Goal: Complete application form

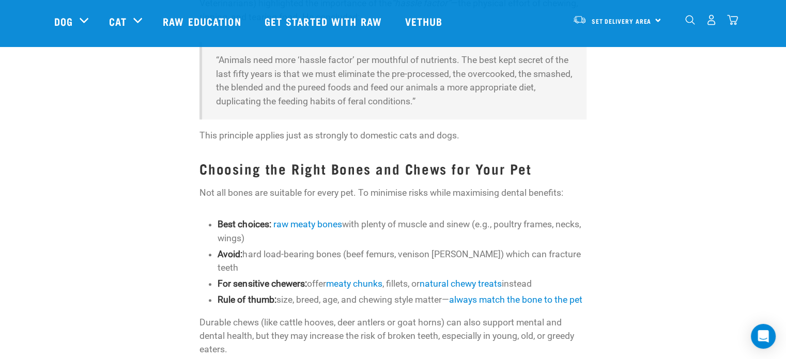
scroll to position [1033, 0]
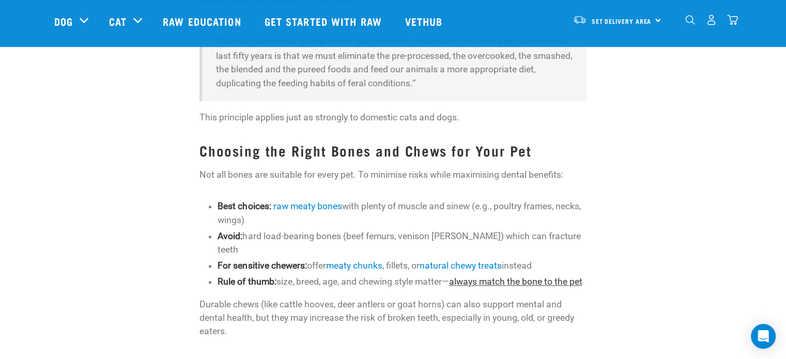
click at [488, 276] on link "always match the bone to the pet" at bounding box center [514, 281] width 133 height 10
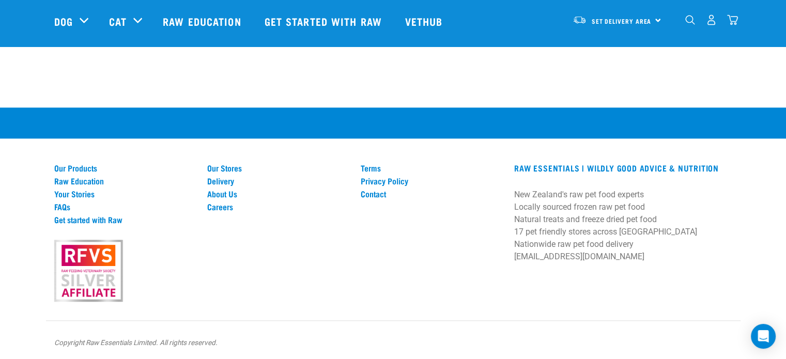
scroll to position [1159, 0]
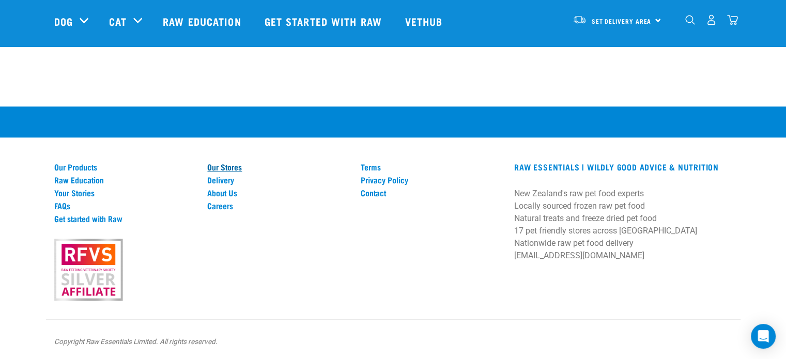
click at [215, 166] on link "Our Stores" at bounding box center [277, 166] width 141 height 9
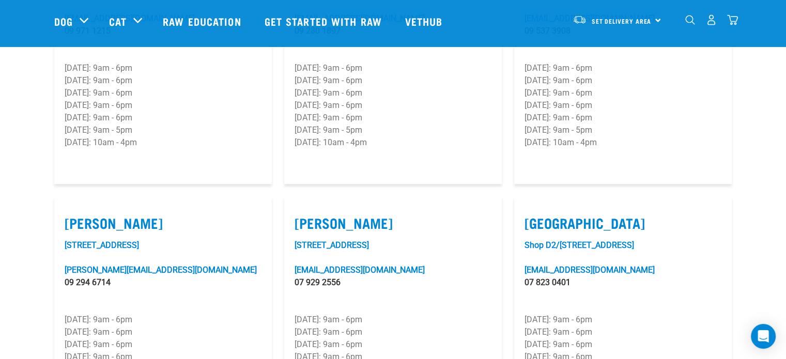
scroll to position [723, 0]
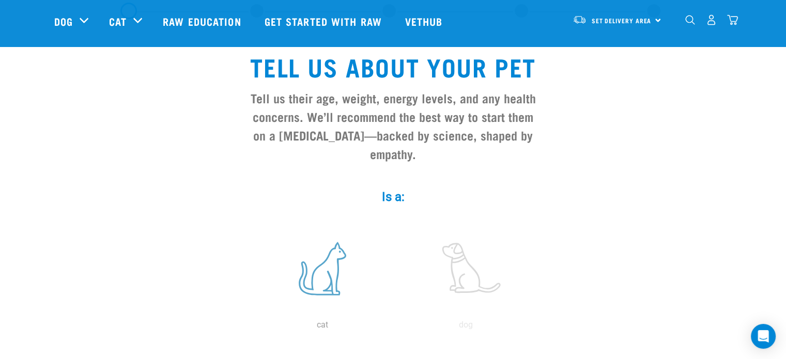
scroll to position [103, 0]
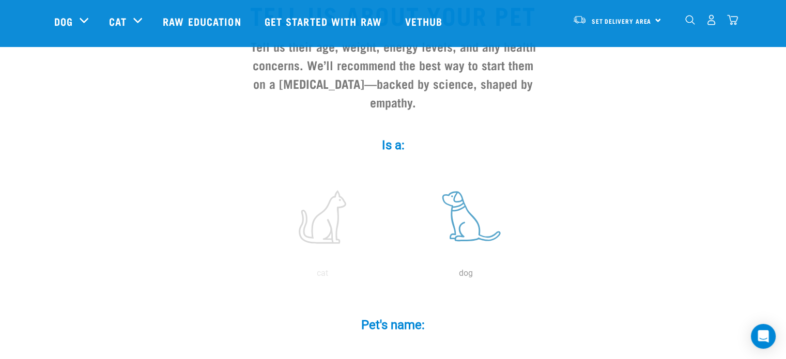
click at [459, 205] on label at bounding box center [465, 217] width 139 height 88
click at [394, 276] on input "radio" at bounding box center [394, 276] width 0 height 0
click at [320, 340] on input "Pet's name: *" at bounding box center [393, 351] width 232 height 23
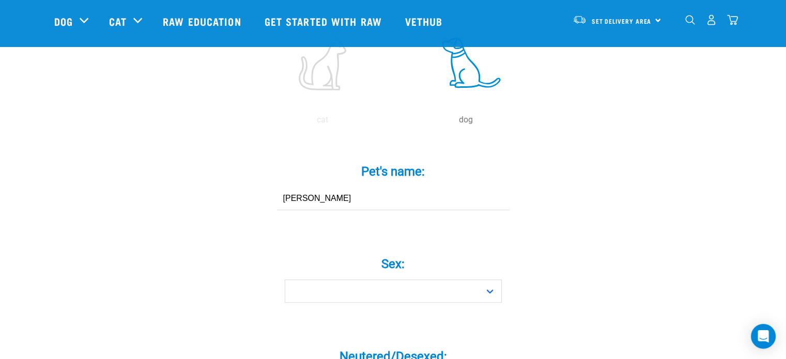
scroll to position [258, 0]
type input "[PERSON_NAME]"
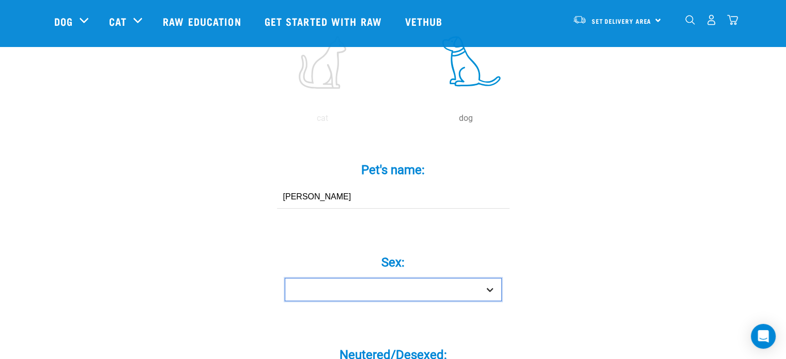
drag, startPoint x: 492, startPoint y: 270, endPoint x: 450, endPoint y: 279, distance: 42.7
click at [492, 278] on select "Boy Girl" at bounding box center [393, 289] width 217 height 23
select select "boy"
click at [285, 278] on select "Boy Girl" at bounding box center [393, 289] width 217 height 23
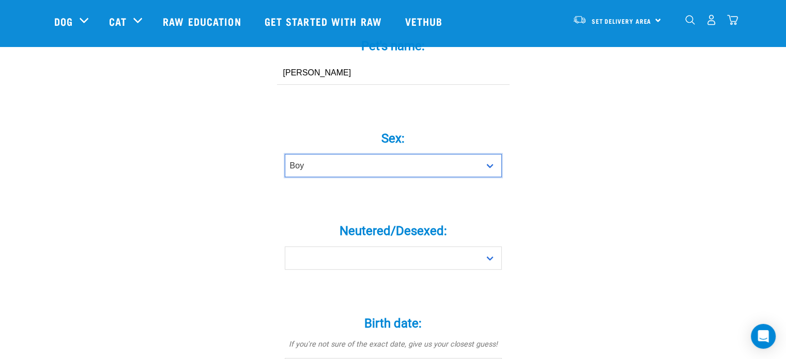
scroll to position [413, 0]
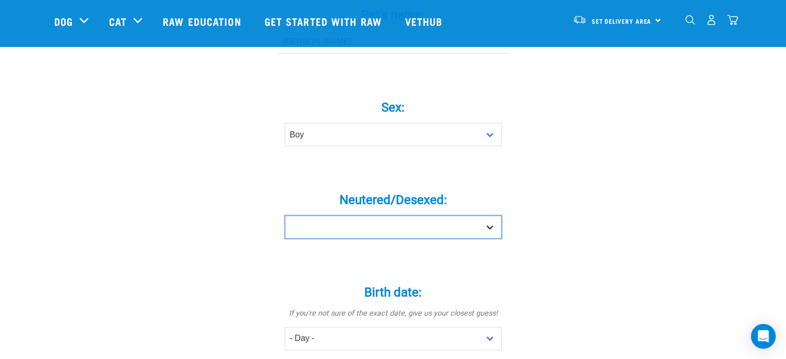
click at [488, 215] on select "Yes No" at bounding box center [393, 226] width 217 height 23
select select "yes"
click at [285, 215] on select "Yes No" at bounding box center [393, 226] width 217 height 23
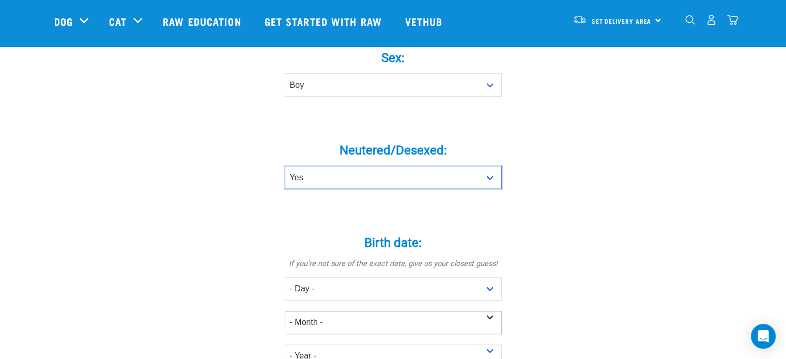
scroll to position [516, 0]
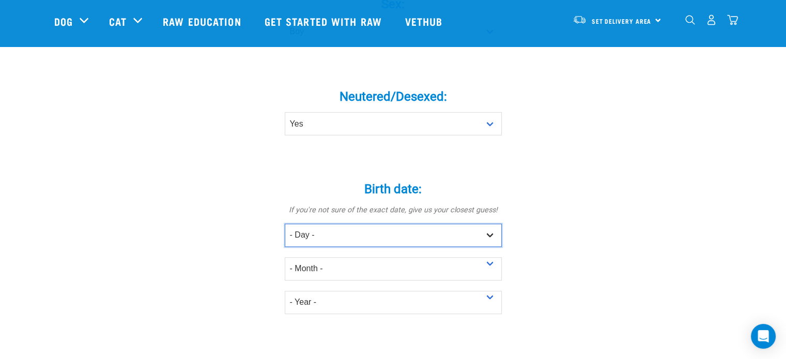
drag, startPoint x: 492, startPoint y: 217, endPoint x: 479, endPoint y: 221, distance: 12.9
click at [489, 224] on select "- Day - 1 2 3 4 5 6 7 8 9 10 11 12 13 14 15 16 17 18 19 20 21 22 23 24 25 26 27" at bounding box center [393, 235] width 217 height 23
select select "14"
click at [285, 224] on select "- Day - 1 2 3 4 5 6 7 8 9 10 11 12 13 14 15 16 17 18 19 20 21 22 23 24 25 26 27" at bounding box center [393, 235] width 217 height 23
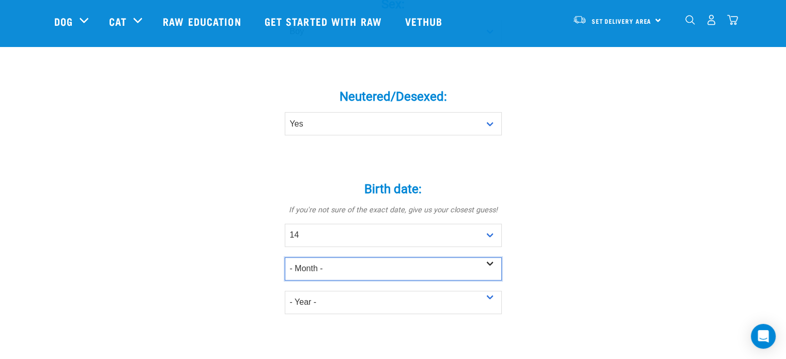
drag, startPoint x: 493, startPoint y: 245, endPoint x: 465, endPoint y: 252, distance: 29.2
click at [490, 257] on select "- Month - January February March April May June July August September October N…" at bounding box center [393, 268] width 217 height 23
select select "March"
click at [285, 257] on select "- Month - January February March April May June July August September October N…" at bounding box center [393, 268] width 217 height 23
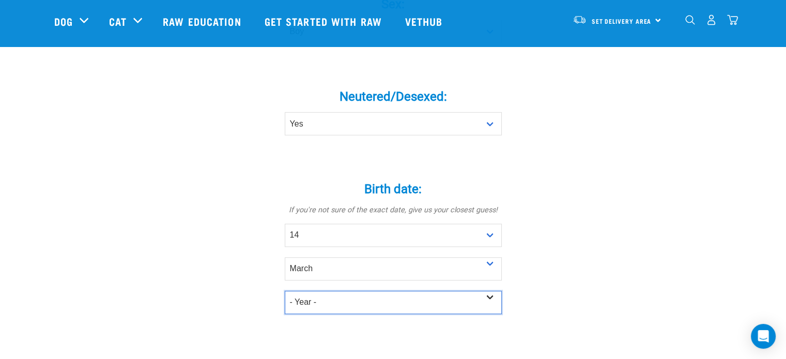
click at [490, 291] on select "- Year - 2025 2024 2023 2022 2021 2020 2019 2018 2017 2016 2015 2014 2013 2012" at bounding box center [393, 302] width 217 height 23
select select "2017"
click at [285, 291] on select "- Year - 2025 2024 2023 2022 2021 2020 2019 2018 2017 2016 2015 2014 2013 2012" at bounding box center [393, 302] width 217 height 23
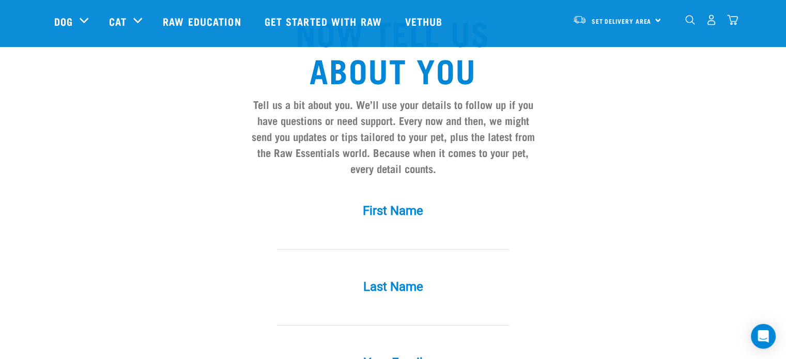
scroll to position [878, 0]
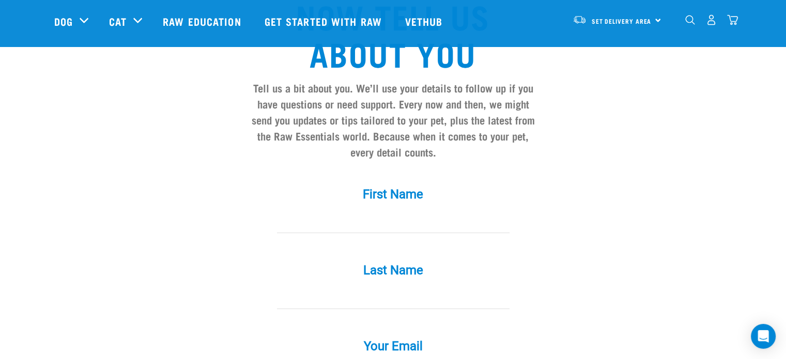
click at [351, 210] on input "First Name *" at bounding box center [393, 221] width 232 height 23
type input "Des"
type input "[PERSON_NAME]"
type input "[EMAIL_ADDRESS][DOMAIN_NAME]"
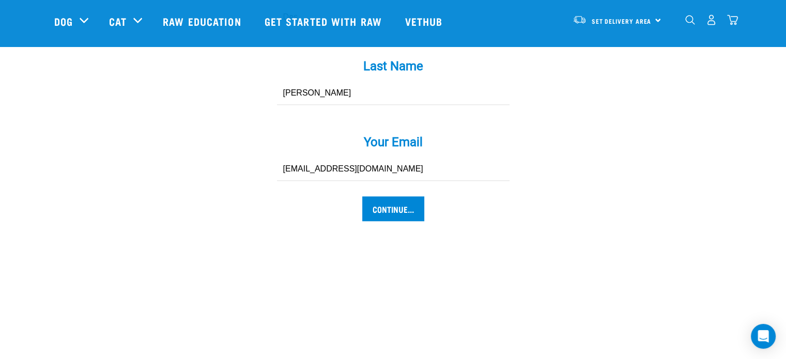
scroll to position [1085, 0]
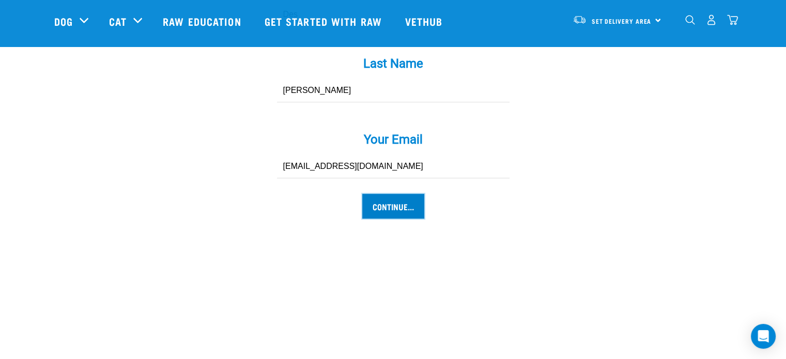
click at [385, 194] on input "Continue..." at bounding box center [393, 206] width 62 height 25
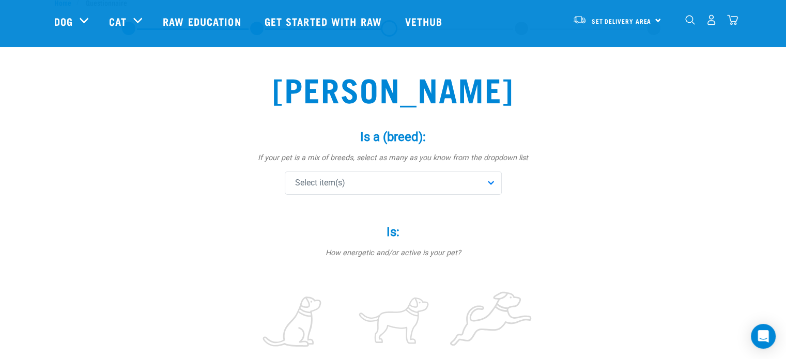
scroll to position [52, 0]
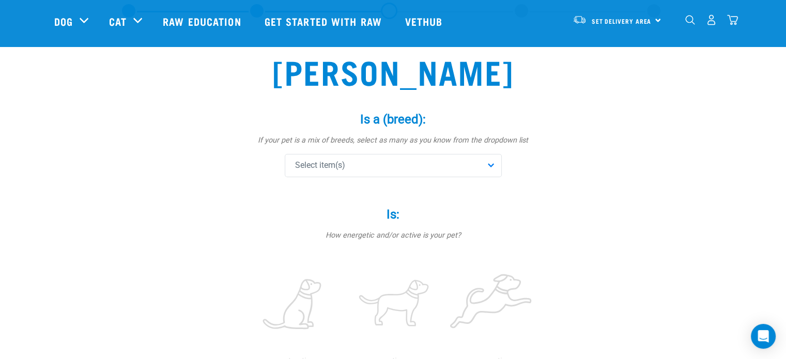
click at [493, 160] on div "Select item(s)" at bounding box center [393, 165] width 217 height 23
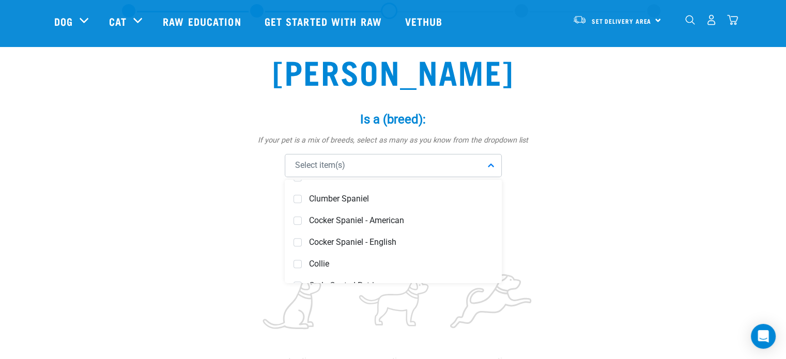
scroll to position [1446, 0]
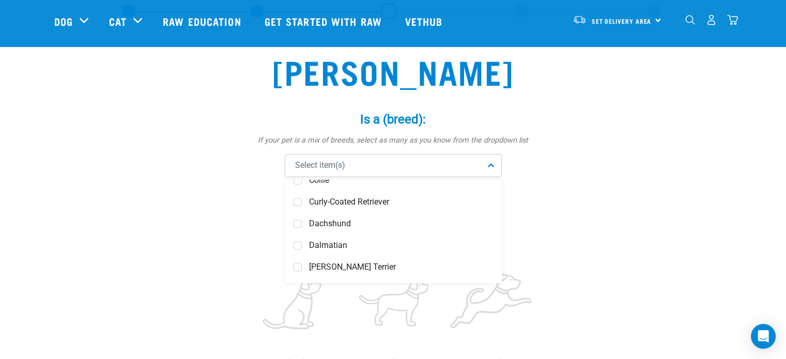
click at [330, 159] on div "Select item(s)" at bounding box center [393, 165] width 217 height 23
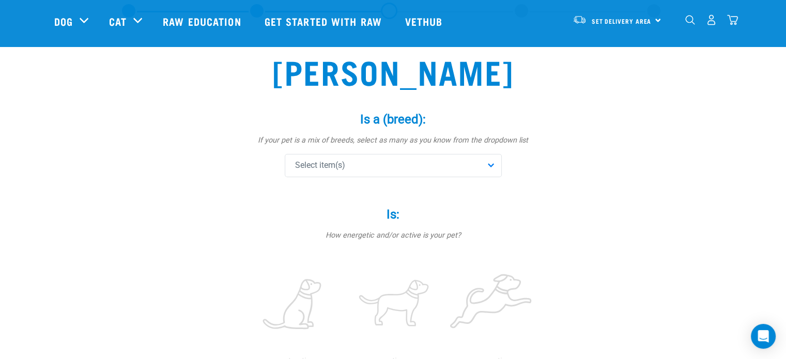
click at [341, 159] on div "Select item(s)" at bounding box center [393, 165] width 217 height 23
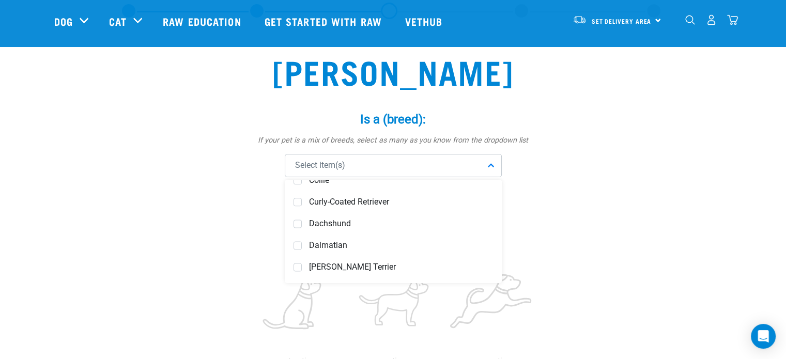
drag, startPoint x: 324, startPoint y: 159, endPoint x: 322, endPoint y: 165, distance: 5.9
click at [322, 166] on span "Select item(s)" at bounding box center [320, 165] width 50 height 12
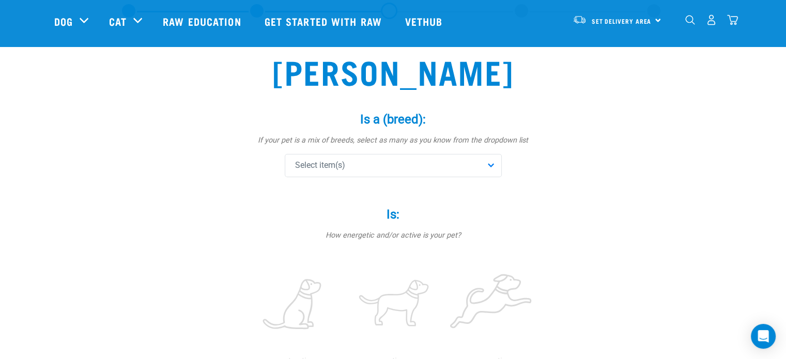
click at [489, 166] on div "Select item(s)" at bounding box center [393, 165] width 217 height 23
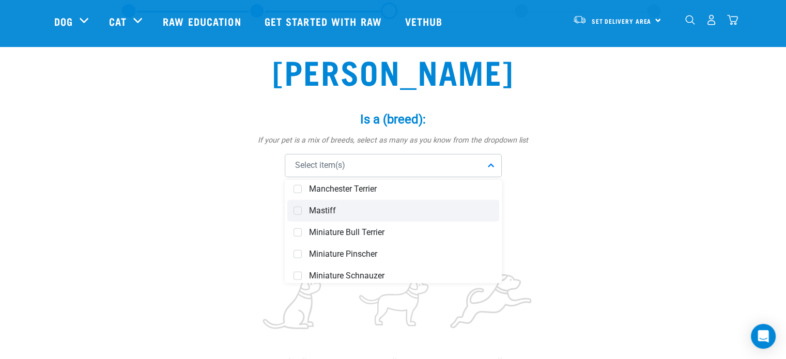
scroll to position [2737, 0]
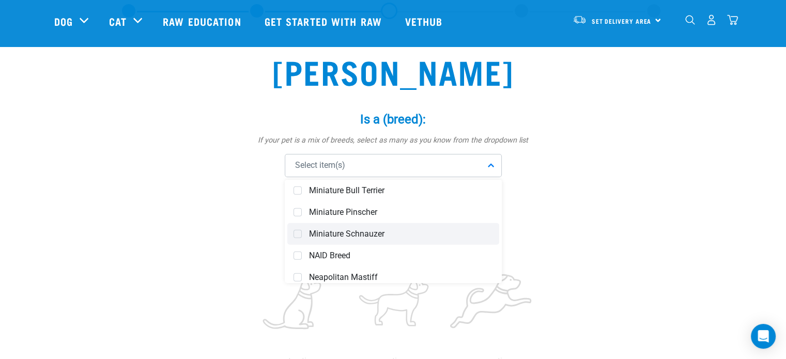
click at [330, 233] on span "Miniature Schnauzer" at bounding box center [401, 234] width 184 height 10
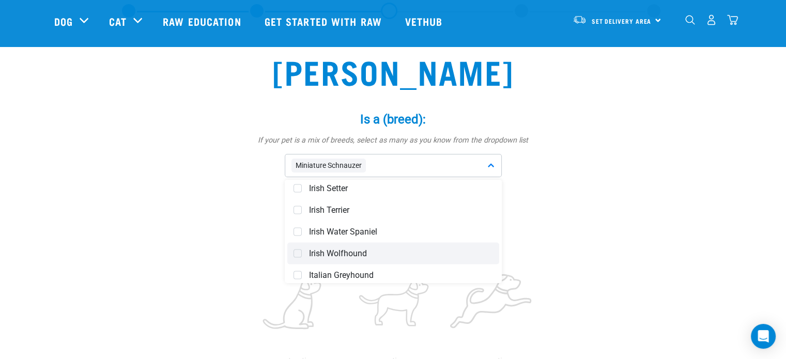
scroll to position [2387, 0]
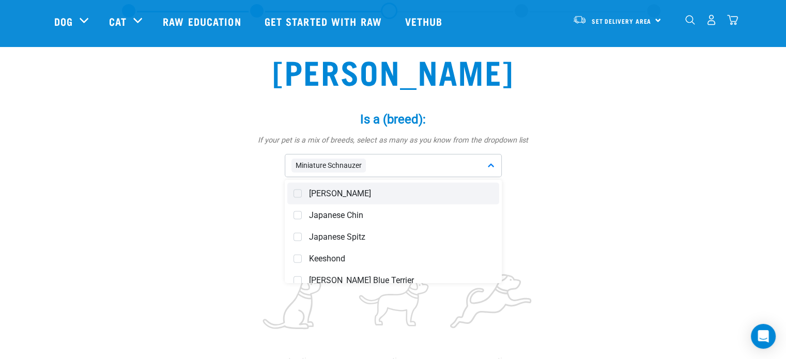
click at [300, 194] on span at bounding box center [297, 194] width 8 height 8
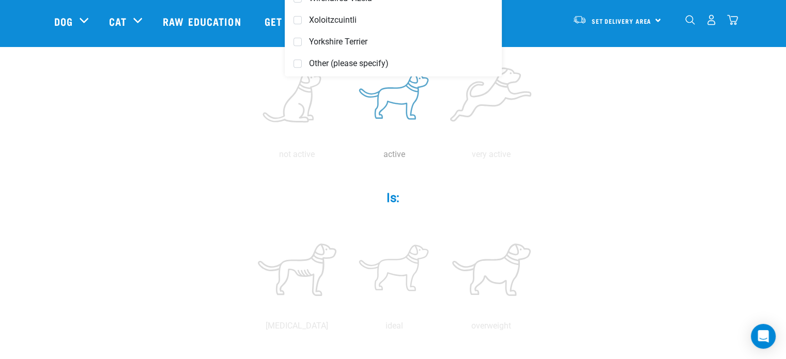
scroll to position [207, 0]
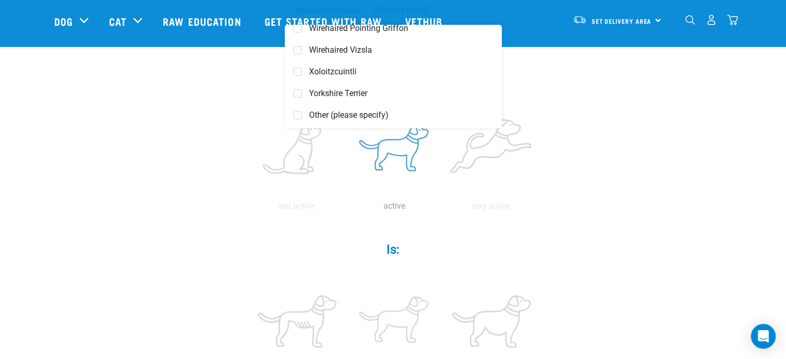
click at [403, 148] on label at bounding box center [394, 150] width 93 height 88
click at [346, 209] on input "radio" at bounding box center [346, 209] width 0 height 0
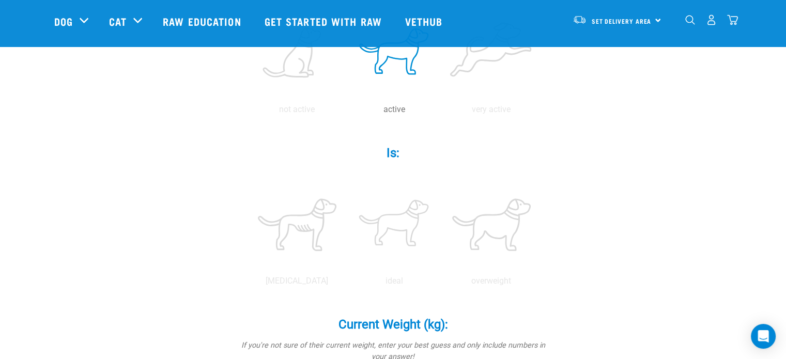
scroll to position [310, 0]
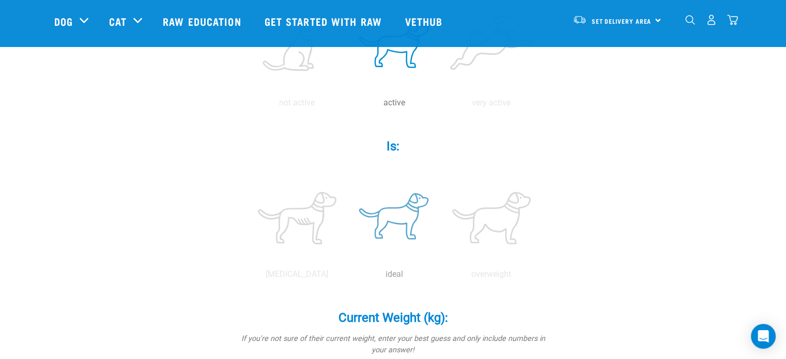
click at [390, 219] on label at bounding box center [394, 218] width 93 height 88
click at [346, 277] on input "radio" at bounding box center [346, 277] width 0 height 0
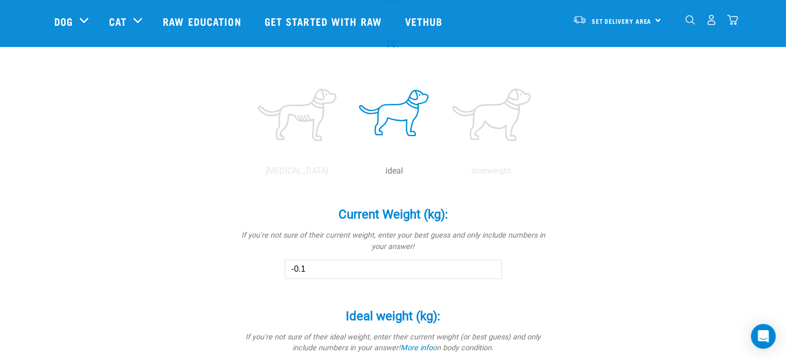
type input "-0.1"
click at [489, 271] on input "-0.1" at bounding box center [393, 269] width 217 height 19
drag, startPoint x: 318, startPoint y: 268, endPoint x: 270, endPoint y: 264, distance: 47.7
click at [281, 273] on div "Current Weight (kg): * If you're not sure of their current weight, enter your b…" at bounding box center [393, 236] width 310 height 86
click at [492, 272] on input "10.2" at bounding box center [393, 269] width 217 height 19
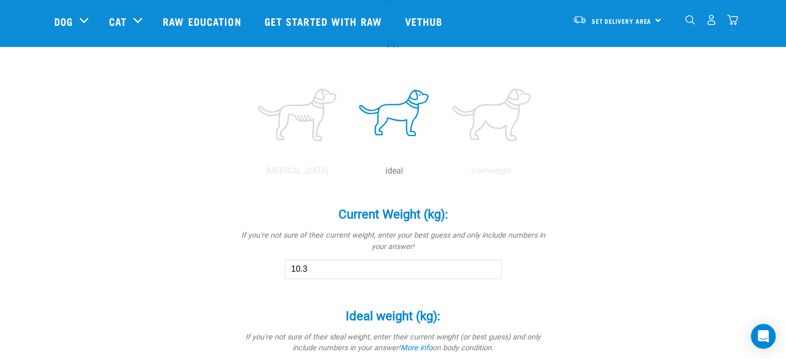
type input "10.3"
click at [490, 264] on input "10.3" at bounding box center [393, 269] width 217 height 19
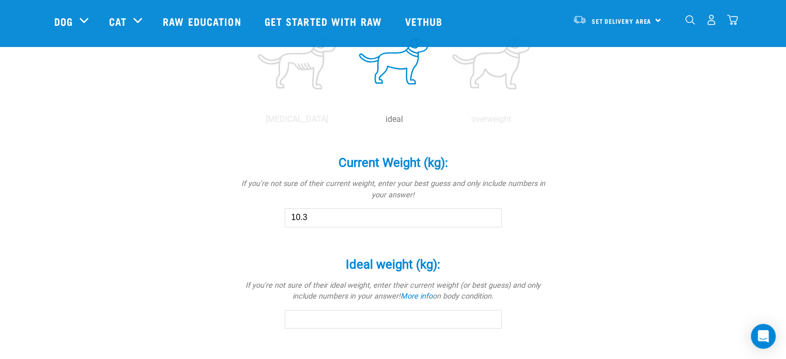
scroll to position [568, 0]
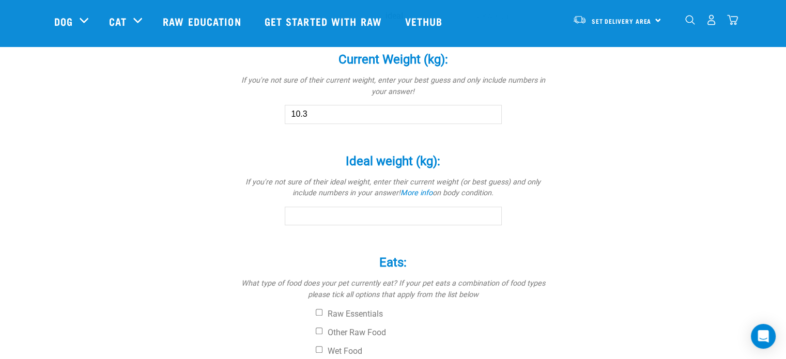
click at [319, 210] on input "Ideal weight (kg): *" at bounding box center [393, 216] width 217 height 19
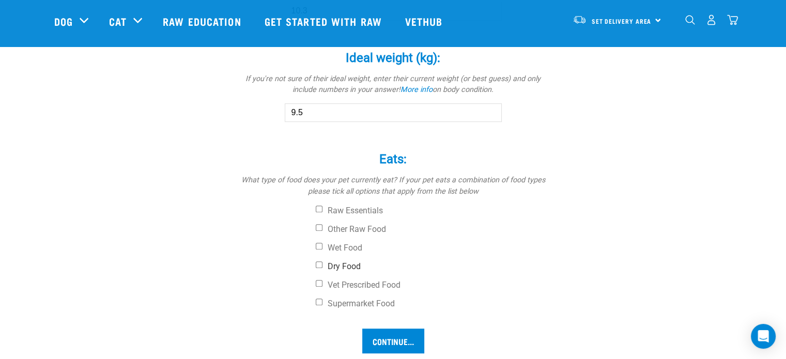
type input "9.5"
click at [318, 263] on input "Dry Food" at bounding box center [319, 264] width 7 height 7
checkbox input "true"
click at [318, 282] on input "Vet Prescribed Food" at bounding box center [319, 283] width 7 height 7
checkbox input "true"
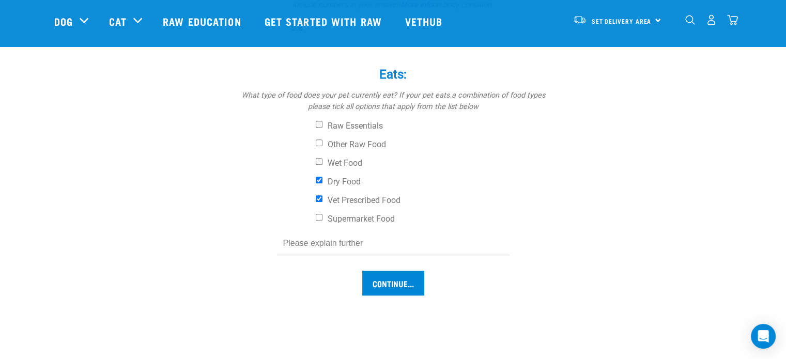
scroll to position [775, 0]
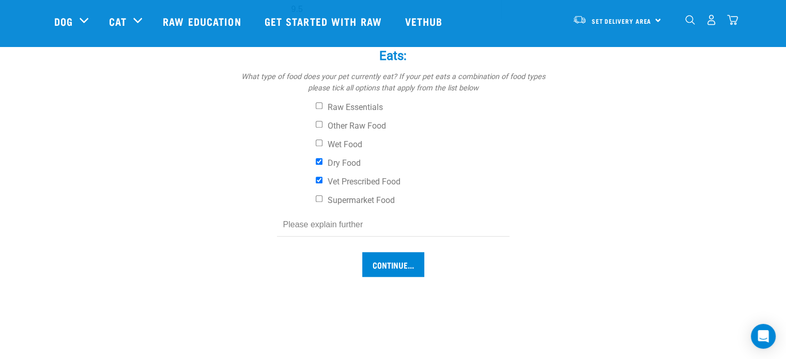
click at [306, 223] on input "text" at bounding box center [393, 224] width 232 height 23
type input "Hills T/D"
click at [390, 264] on input "Continue..." at bounding box center [393, 264] width 62 height 25
click at [386, 263] on input "Continue..." at bounding box center [393, 264] width 62 height 25
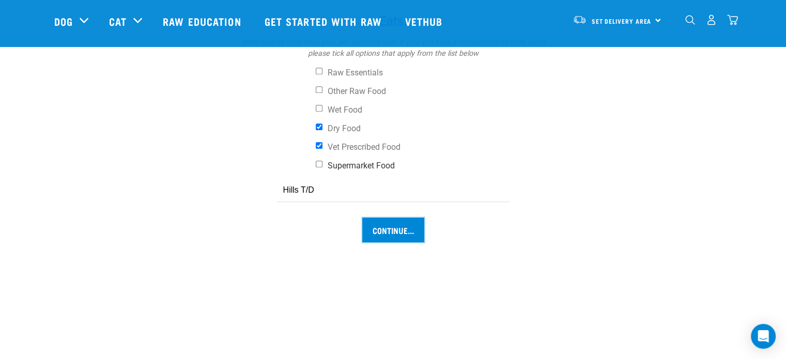
scroll to position [878, 0]
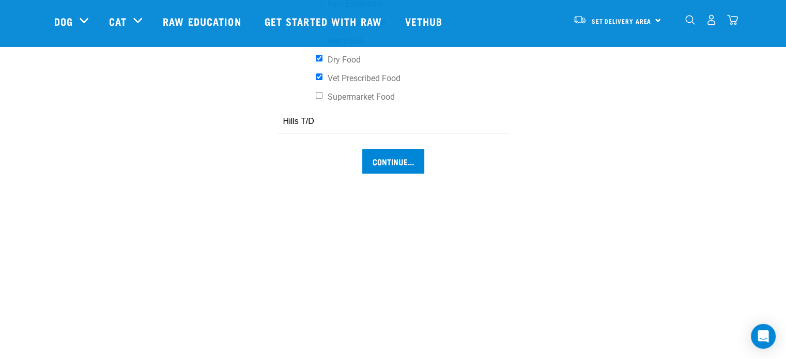
click at [326, 118] on input "Hills T/D" at bounding box center [393, 121] width 232 height 23
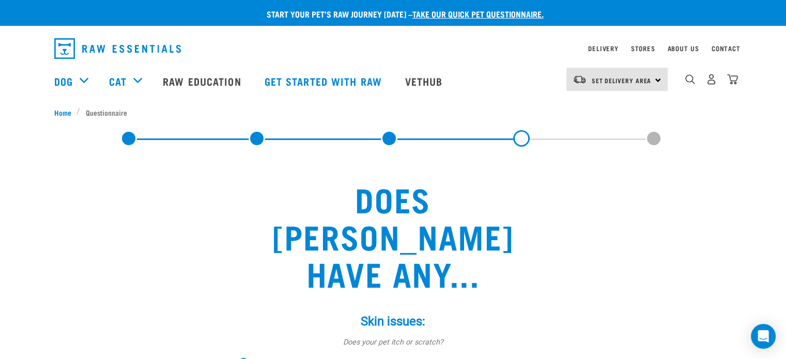
scroll to position [103, 0]
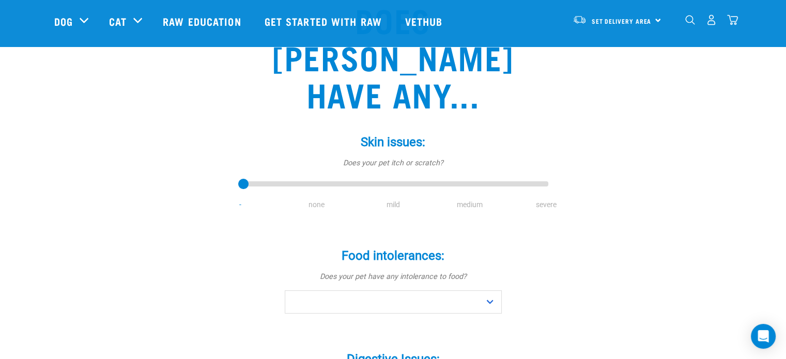
click at [316, 199] on li "none" at bounding box center [316, 204] width 76 height 11
drag, startPoint x: 244, startPoint y: 145, endPoint x: 302, endPoint y: 148, distance: 57.9
type input "1"
click at [302, 177] on input "range" at bounding box center [393, 184] width 310 height 14
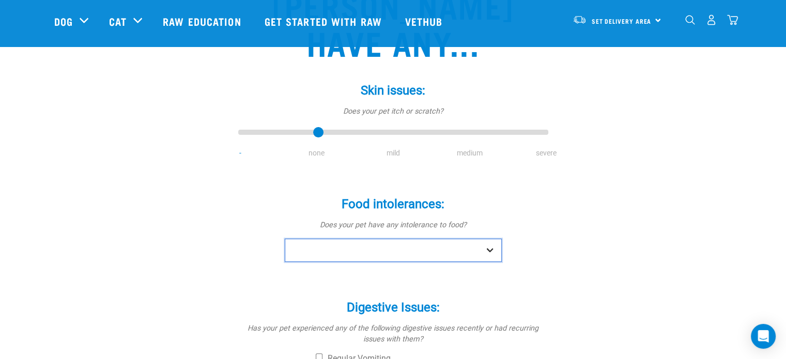
click at [490, 239] on select "No Yes" at bounding box center [393, 250] width 217 height 23
select select "no"
click at [285, 239] on select "No Yes" at bounding box center [393, 250] width 217 height 23
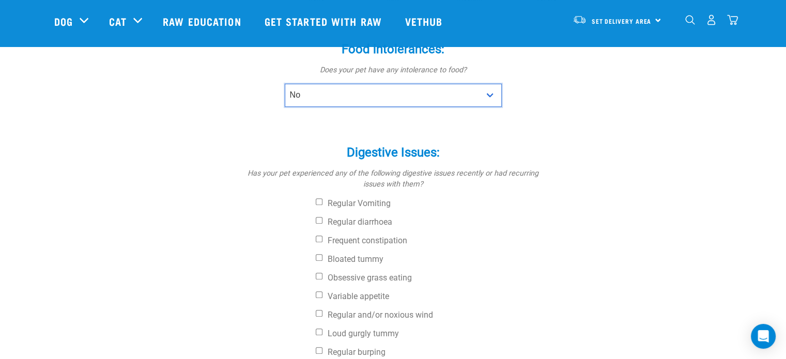
scroll to position [362, 0]
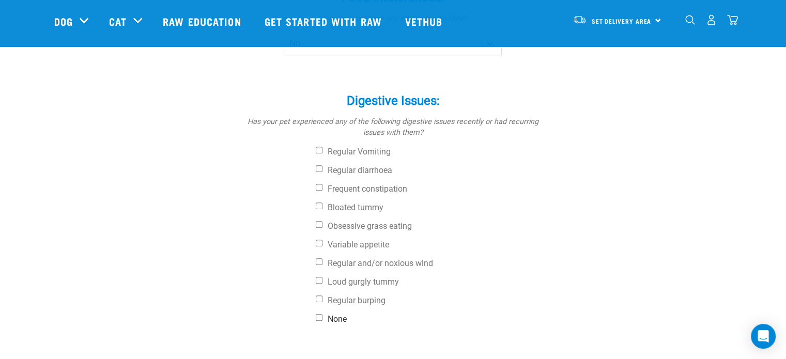
click at [316, 314] on input "None" at bounding box center [319, 317] width 7 height 7
checkbox input "true"
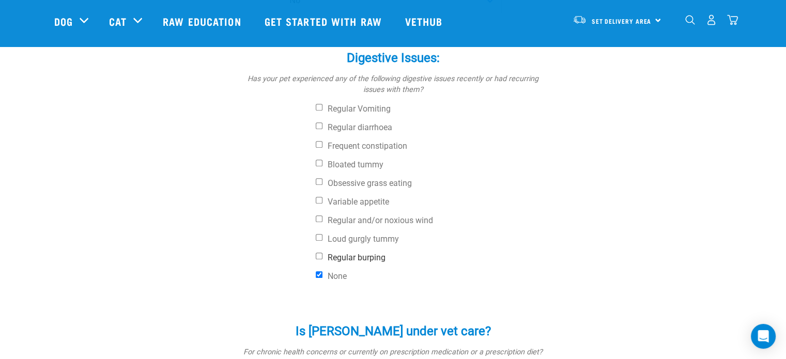
scroll to position [465, 0]
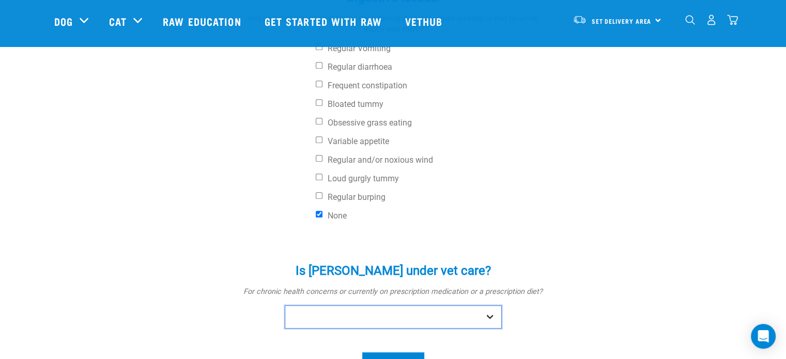
click at [492, 305] on select "No Yes" at bounding box center [393, 316] width 217 height 23
select select "no"
click at [285, 305] on select "No Yes" at bounding box center [393, 316] width 217 height 23
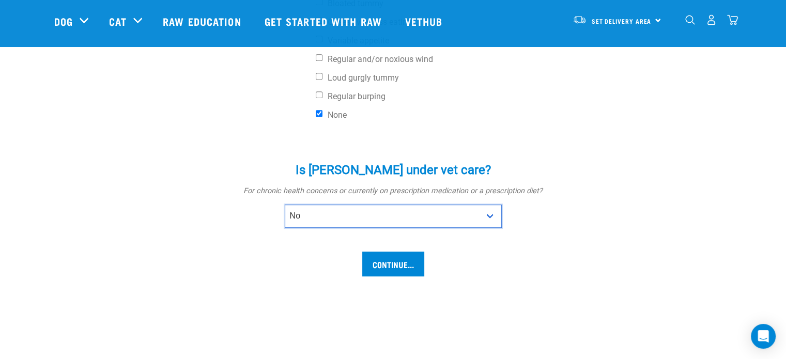
scroll to position [568, 0]
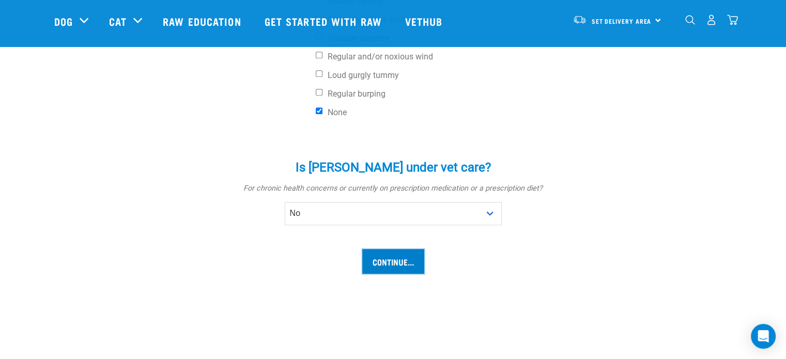
click at [393, 249] on input "Continue..." at bounding box center [393, 261] width 62 height 25
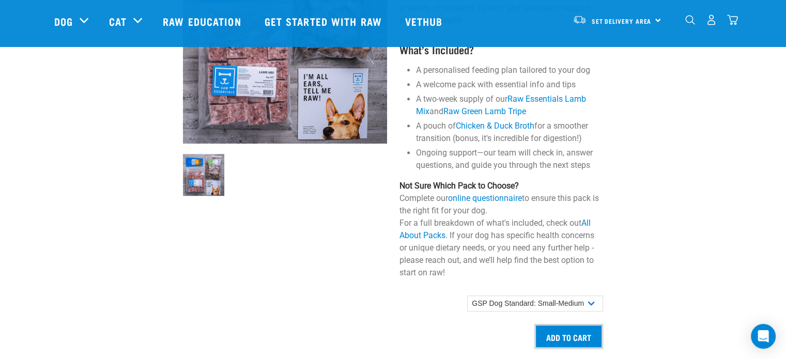
scroll to position [723, 0]
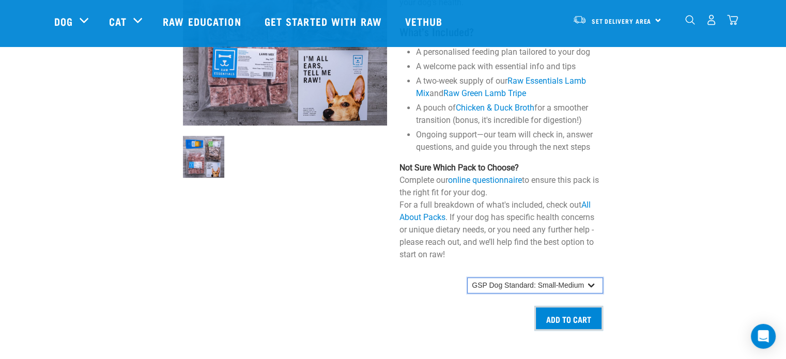
click at [590, 293] on select "GSP Dog Standard: Small GSP Dog Standard: Small-Medium GSP Dog Standard: Medium…" at bounding box center [535, 285] width 136 height 17
click at [480, 185] on link "online questionnaire" at bounding box center [485, 180] width 74 height 10
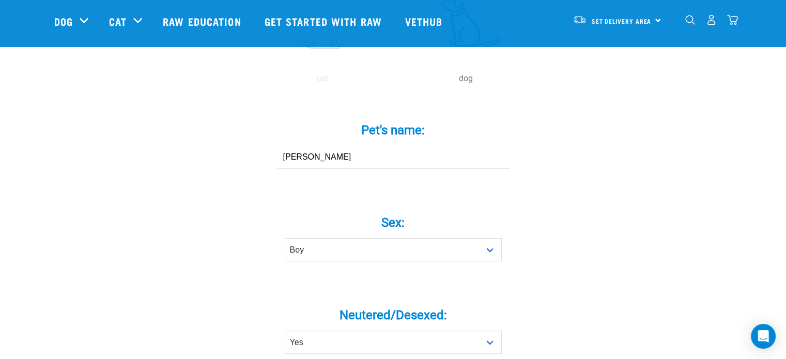
scroll to position [362, 0]
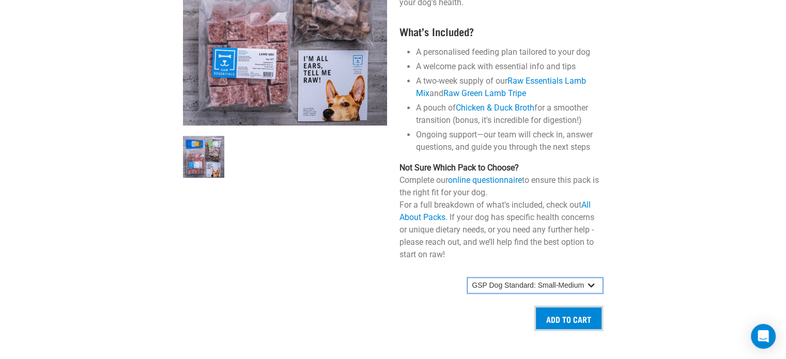
click at [592, 293] on select "GSP Dog Standard: Small GSP Dog Standard: Small-Medium GSP Dog Standard: Medium…" at bounding box center [535, 285] width 136 height 17
click at [467, 286] on select "GSP Dog Standard: Small GSP Dog Standard: Small-Medium GSP Dog Standard: Medium…" at bounding box center [535, 285] width 136 height 17
click at [555, 328] on input "Add to cart" at bounding box center [568, 318] width 69 height 25
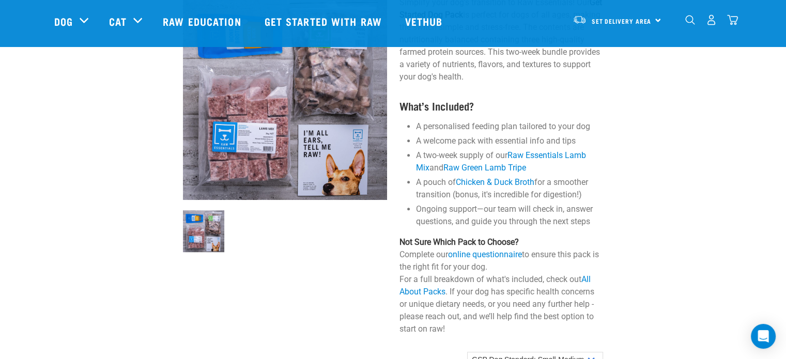
scroll to position [541, 0]
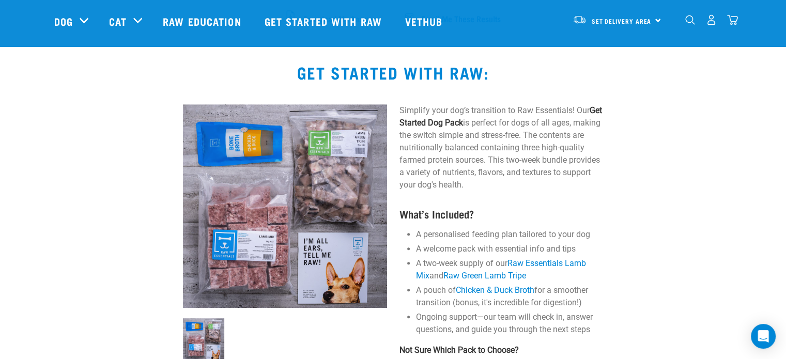
click at [734, 19] on img "dropdown navigation" at bounding box center [732, 19] width 11 height 11
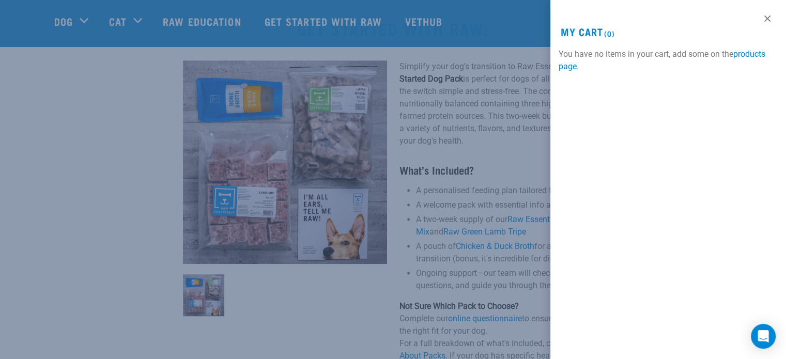
scroll to position [747, 0]
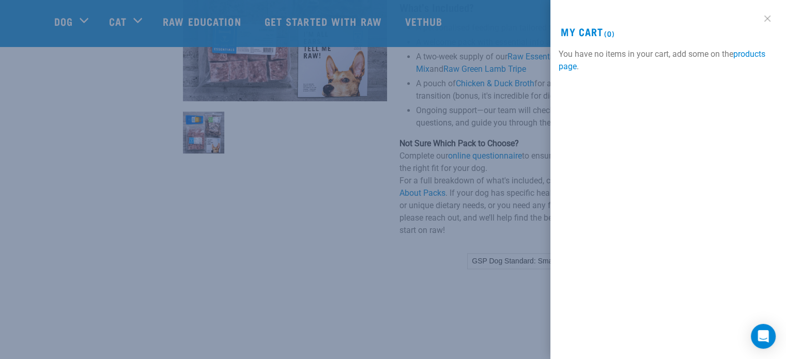
click at [766, 18] on link at bounding box center [767, 18] width 17 height 17
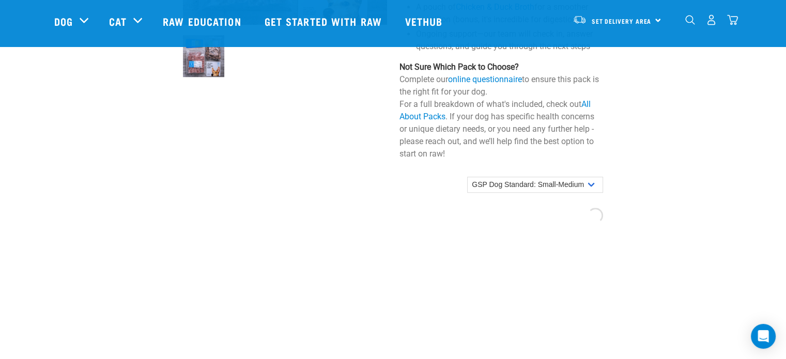
scroll to position [823, 0]
click at [658, 17] on div "Set Delivery Area [GEOGRAPHIC_DATA]" at bounding box center [616, 19] width 101 height 23
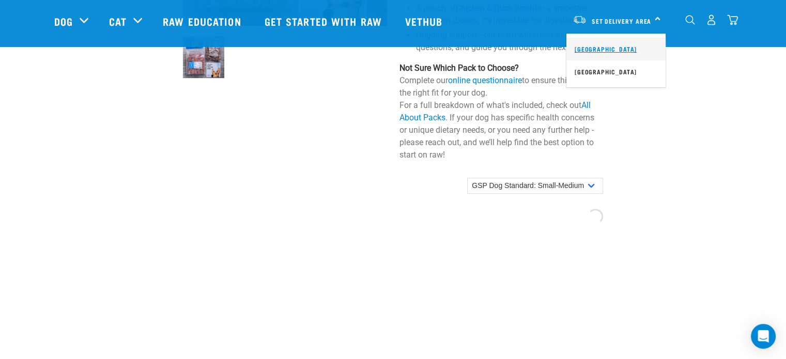
click at [595, 49] on link "[GEOGRAPHIC_DATA]" at bounding box center [615, 49] width 99 height 23
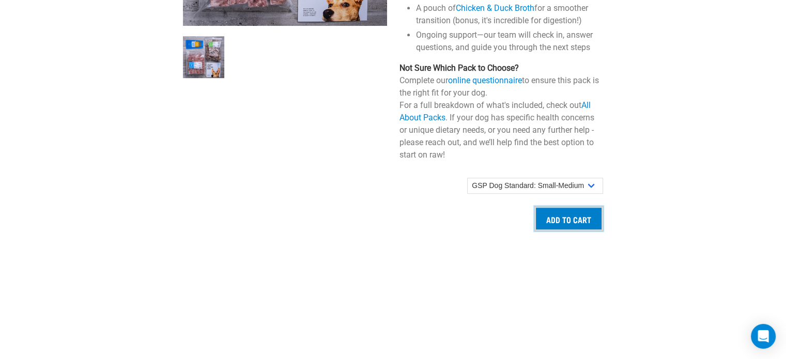
click at [578, 227] on input "Add to cart" at bounding box center [568, 218] width 69 height 25
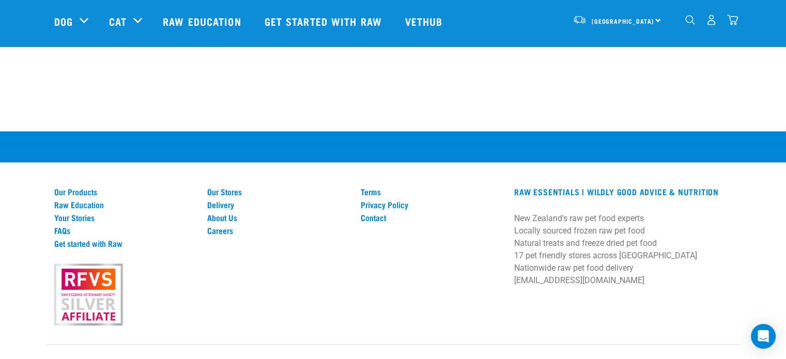
scroll to position [1339, 0]
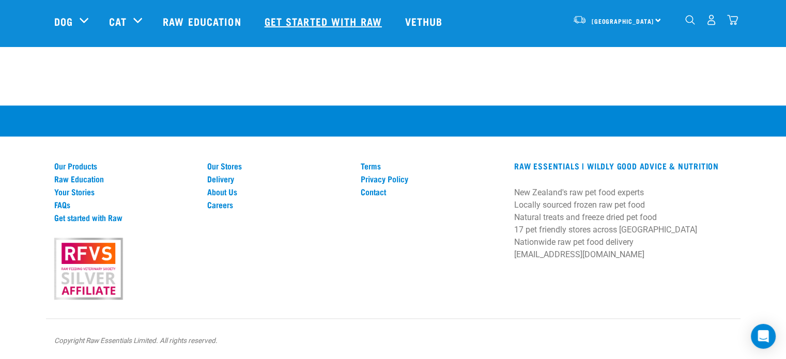
click at [337, 20] on link "Get started with Raw" at bounding box center [324, 21] width 140 height 41
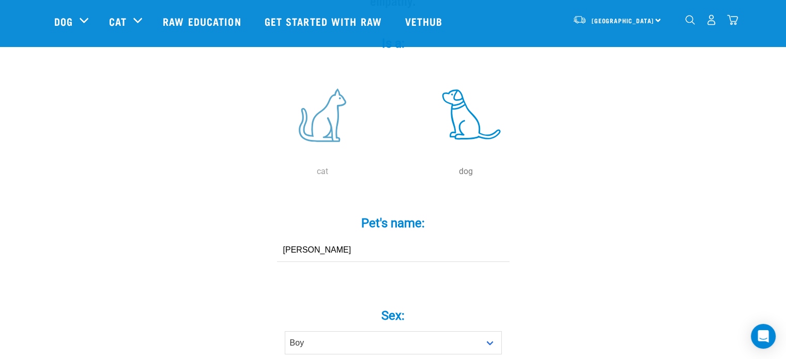
scroll to position [207, 0]
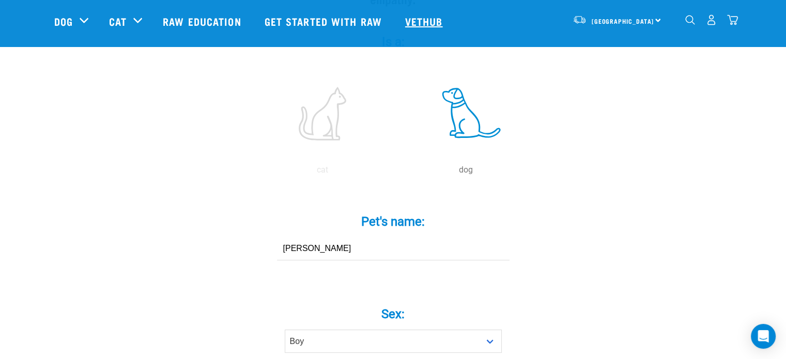
click at [416, 20] on link "Vethub" at bounding box center [425, 21] width 61 height 41
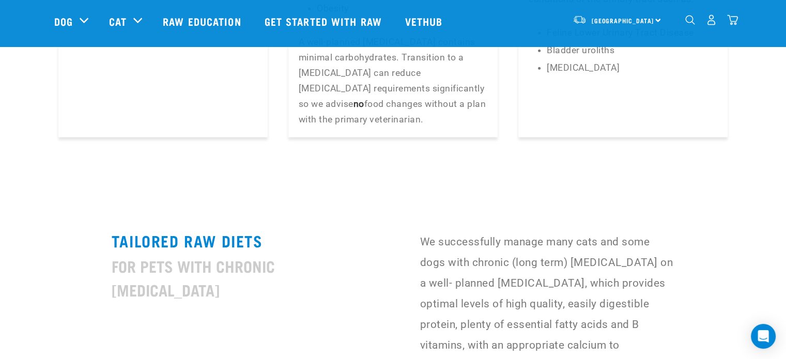
scroll to position [2531, 0]
